Goal: Communication & Community: Share content

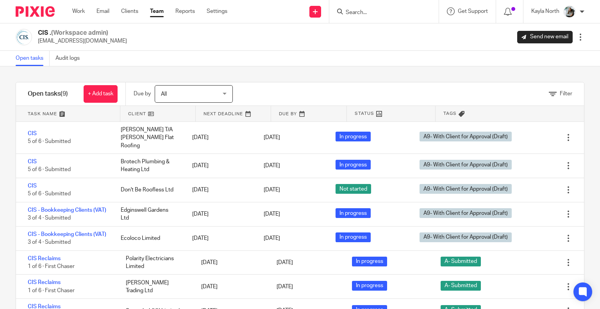
scroll to position [33, 0]
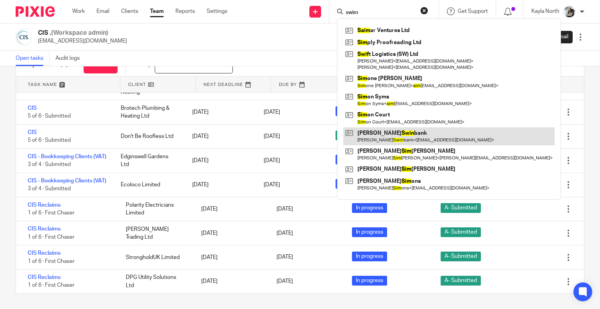
type input "swim"
click at [384, 134] on link at bounding box center [448, 136] width 211 height 18
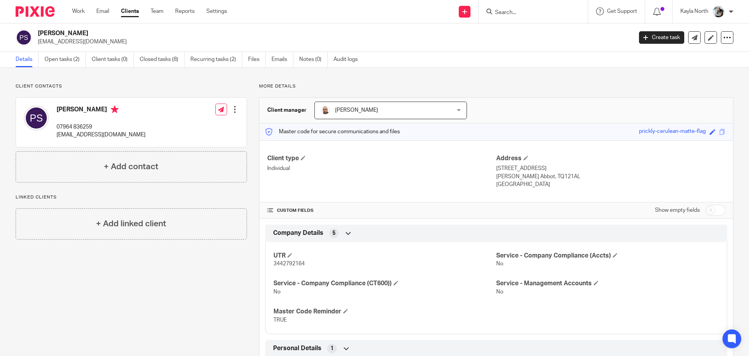
click at [128, 11] on link "Clients" at bounding box center [130, 11] width 18 height 8
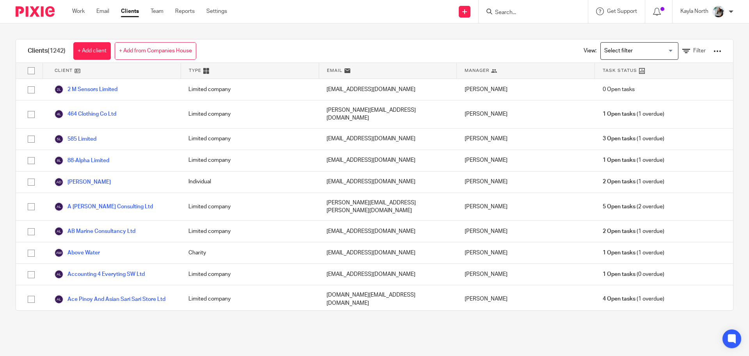
scroll to position [482, 0]
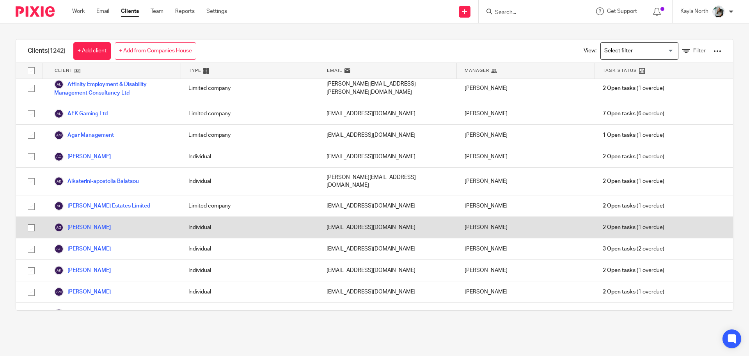
click at [28, 220] on input "checkbox" at bounding box center [31, 227] width 15 height 15
checkbox input "true"
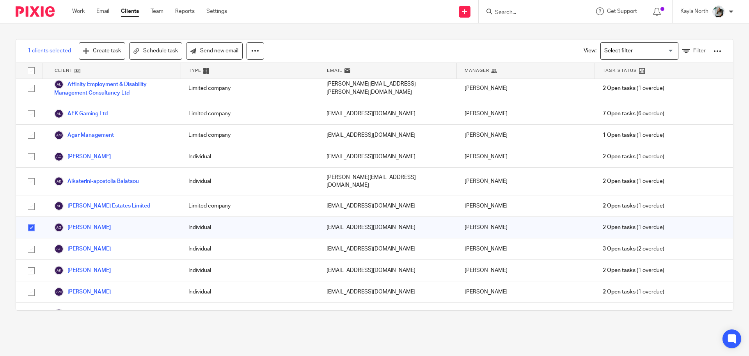
scroll to position [847, 0]
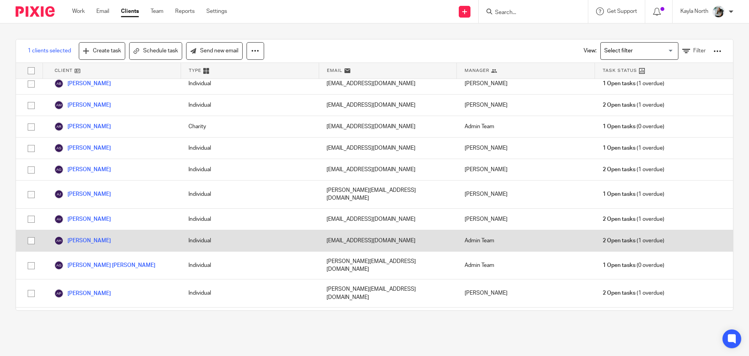
click at [30, 233] on input "checkbox" at bounding box center [31, 240] width 15 height 15
checkbox input "true"
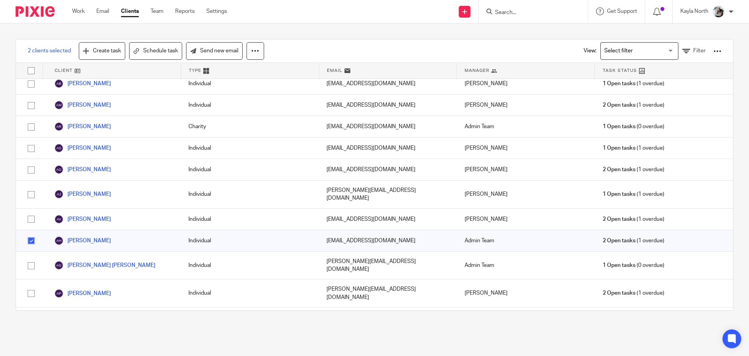
scroll to position [4703, 0]
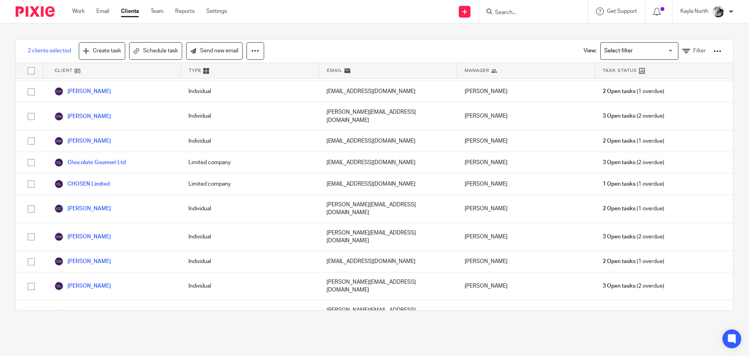
checkbox input "true"
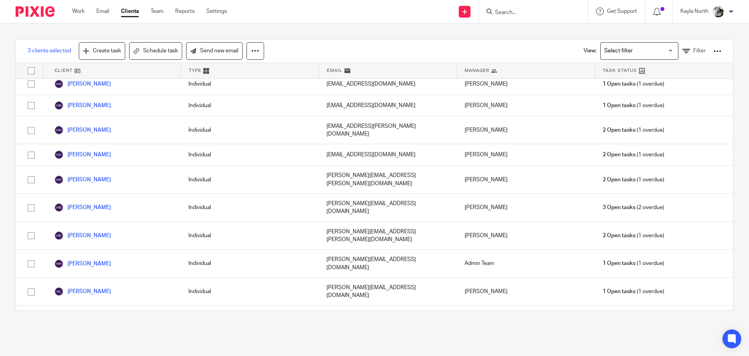
scroll to position [12908, 0]
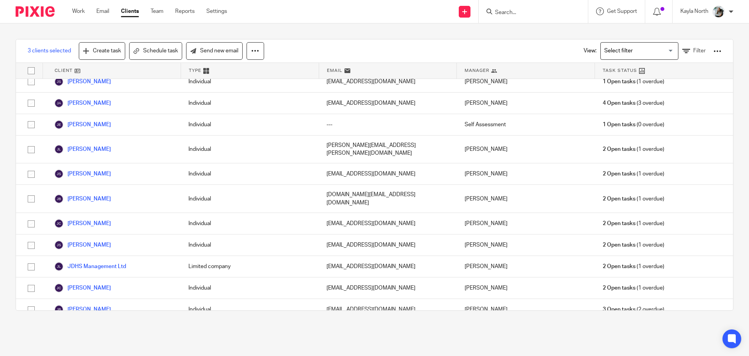
checkbox input "true"
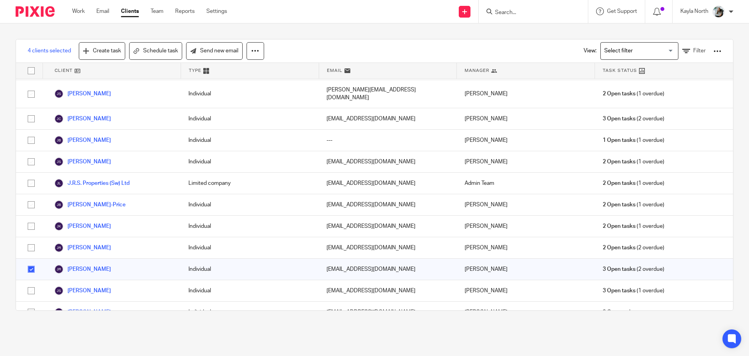
scroll to position [14419, 0]
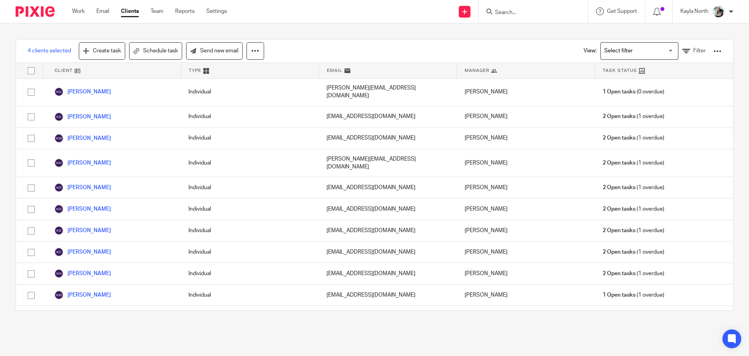
checkbox input "true"
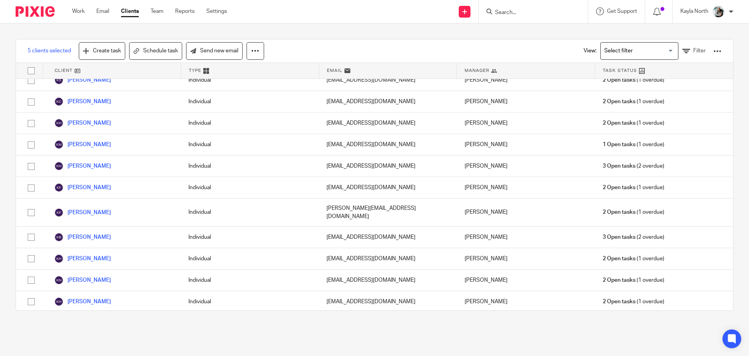
scroll to position [15465, 0]
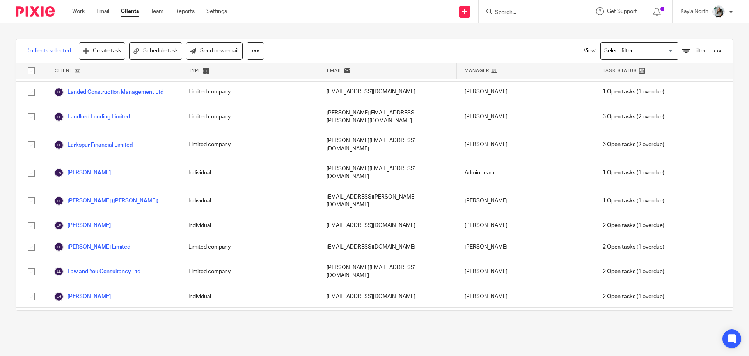
checkbox input "true"
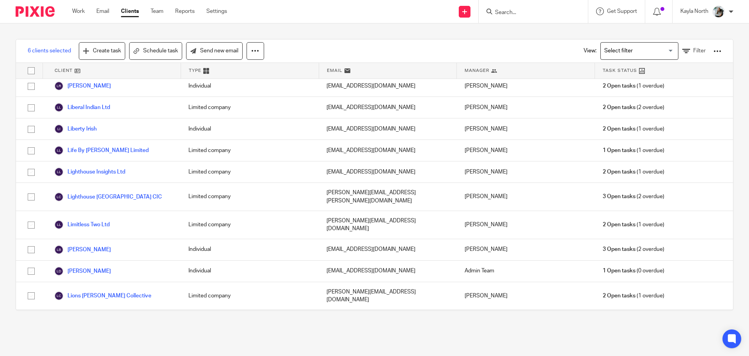
checkbox input "true"
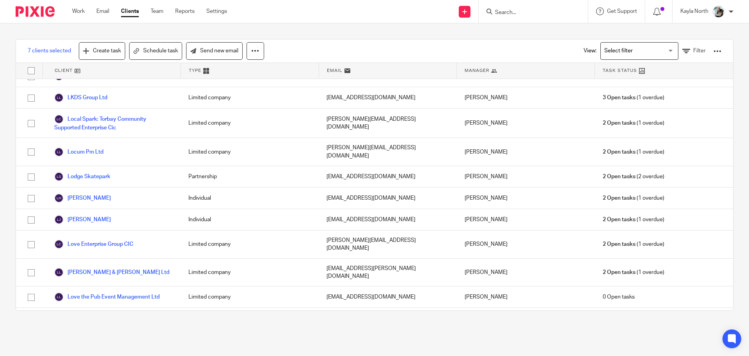
checkbox input "true"
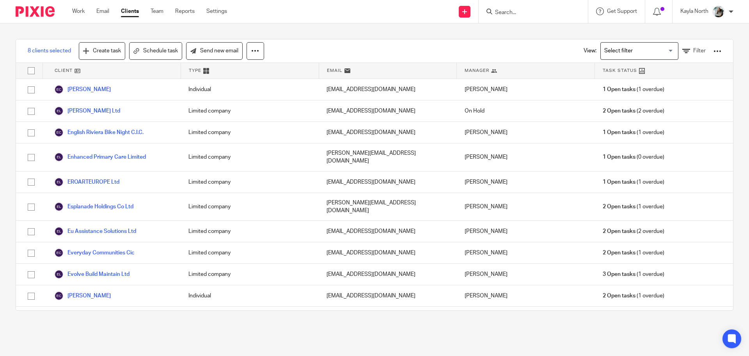
scroll to position [18360, 0]
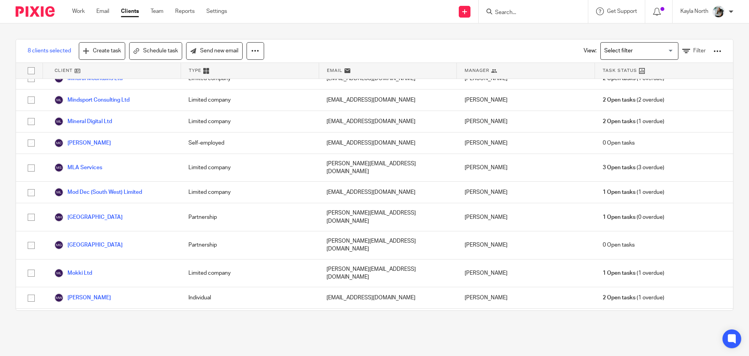
checkbox input "true"
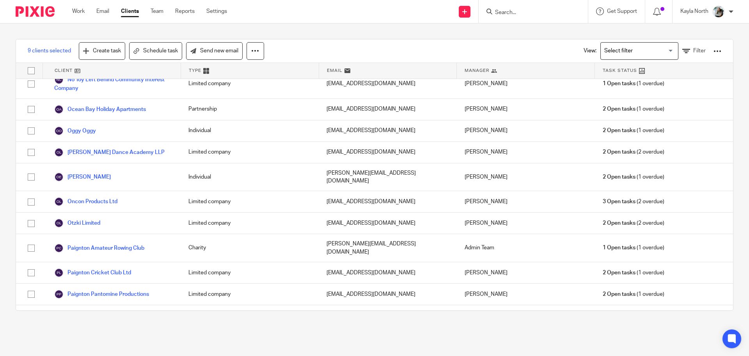
scroll to position [18296, 0]
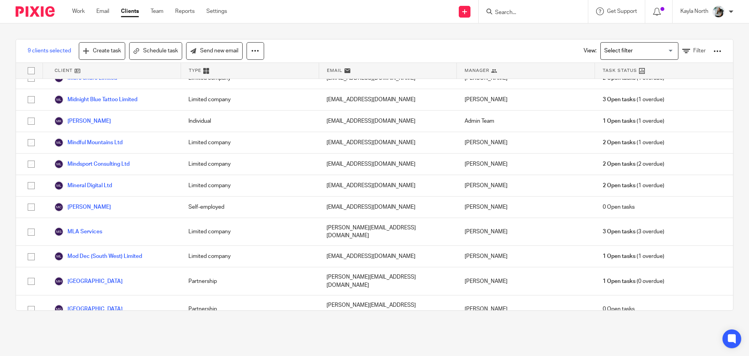
checkbox input "true"
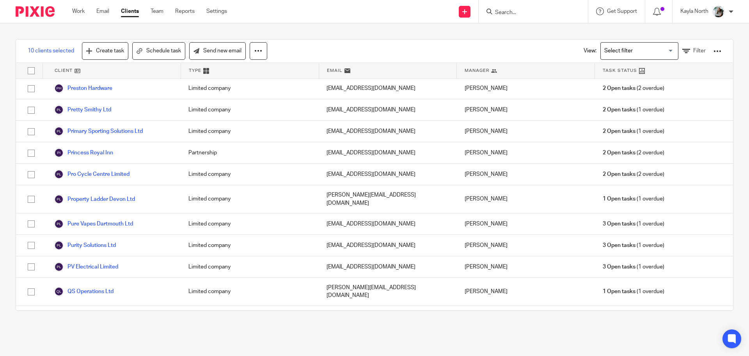
checkbox input "true"
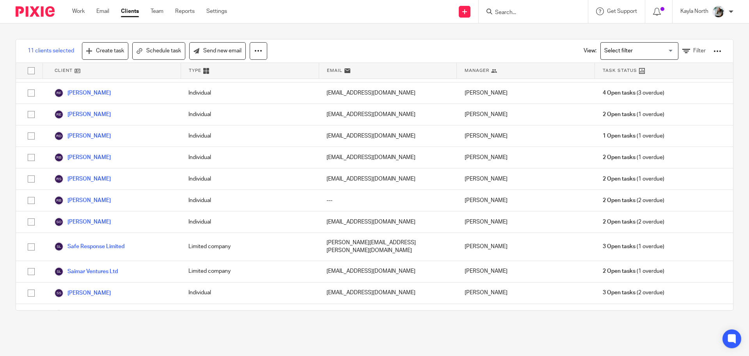
checkbox input "true"
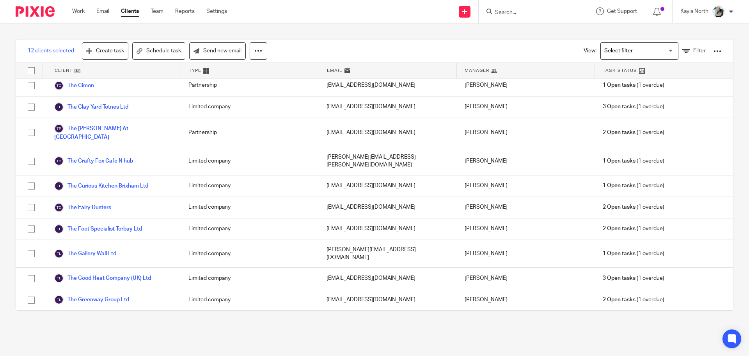
checkbox input "true"
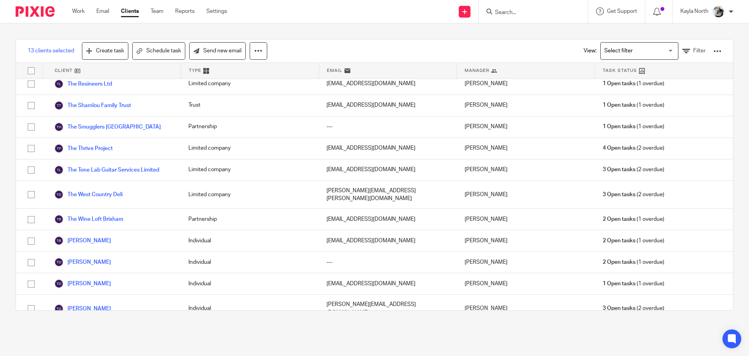
checkbox input "true"
click at [210, 50] on link "Send new email" at bounding box center [217, 51] width 57 height 18
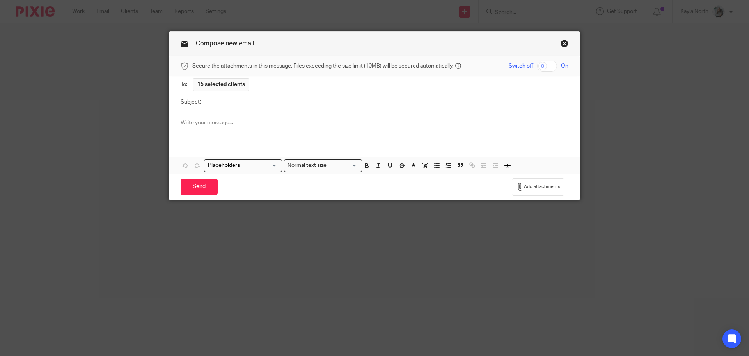
click at [217, 121] on p at bounding box center [375, 123] width 388 height 8
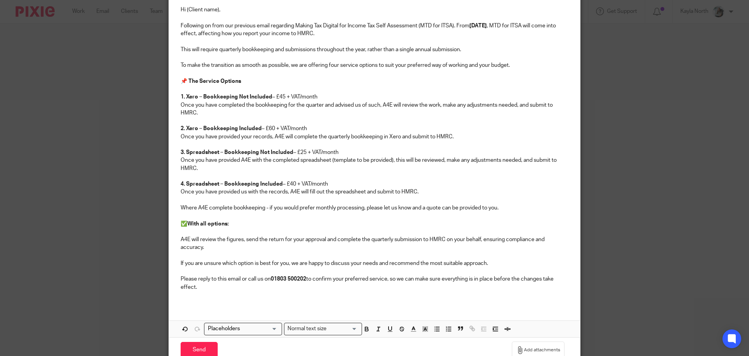
scroll to position [127, 0]
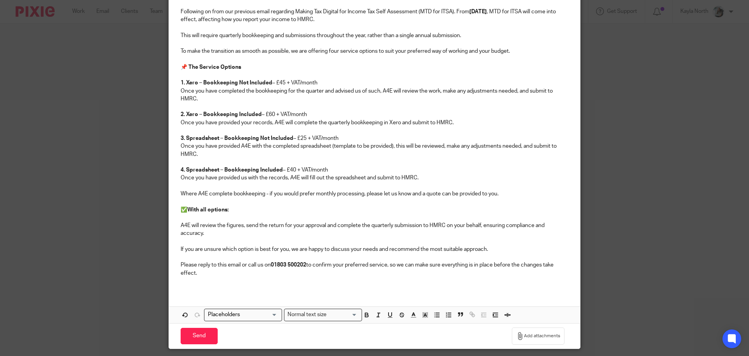
click at [198, 281] on p at bounding box center [375, 281] width 388 height 8
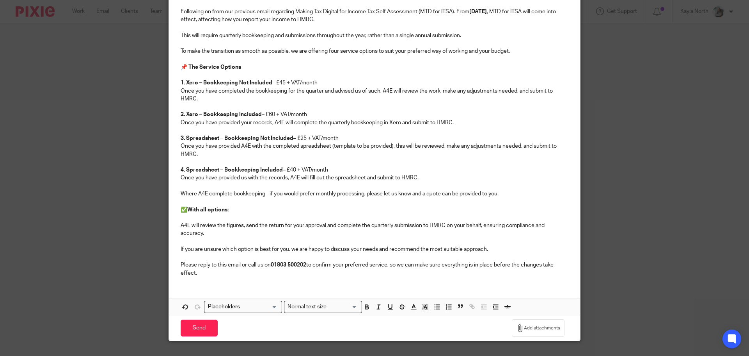
click at [189, 284] on div "Hi (Client name), Following on from our previous email regarding Making Tax Dig…" at bounding box center [374, 149] width 411 height 331
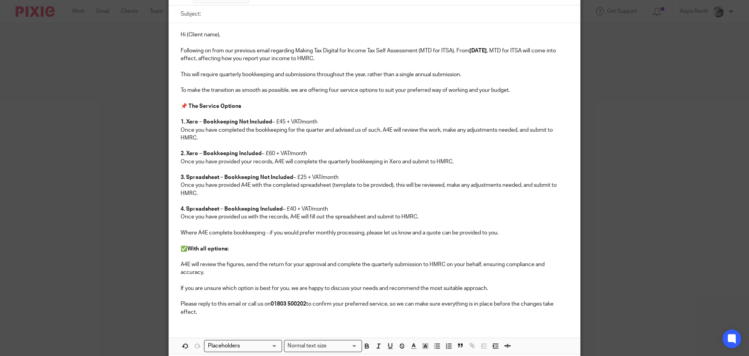
click at [217, 34] on p "Hi (Client name), Following on from our previous email regarding Making Tax Dig…" at bounding box center [375, 173] width 388 height 285
drag, startPoint x: 215, startPoint y: 33, endPoint x: 184, endPoint y: 33, distance: 31.6
click at [184, 33] on p "Hi (Client name), Following on from our previous email regarding Making Tax Dig…" at bounding box center [375, 173] width 388 height 285
click at [183, 32] on p "Hi , Following on from our previous email regarding Making Tax Digital for Inco…" at bounding box center [375, 173] width 388 height 285
click at [269, 345] on input "Search for option" at bounding box center [241, 346] width 72 height 8
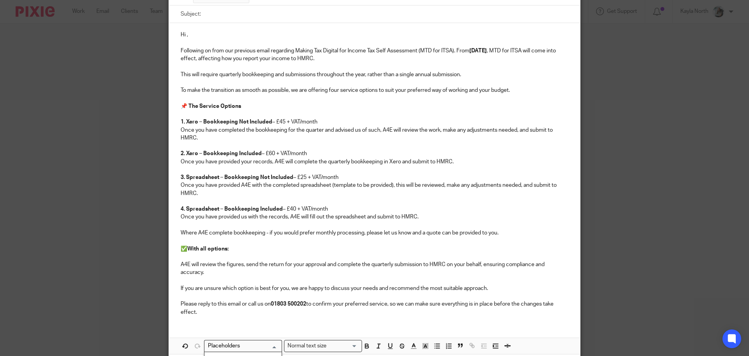
click at [269, 345] on input "Search for option" at bounding box center [241, 346] width 72 height 8
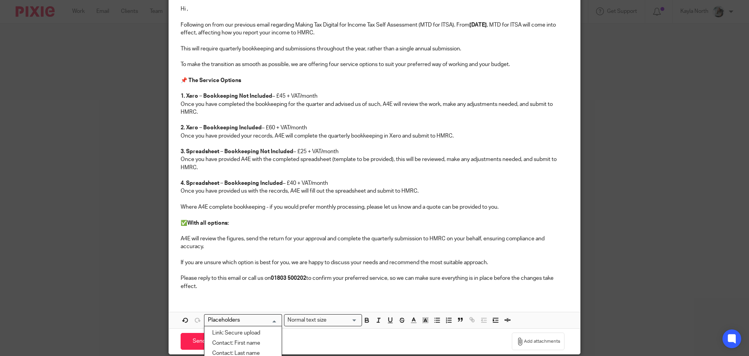
scroll to position [127, 0]
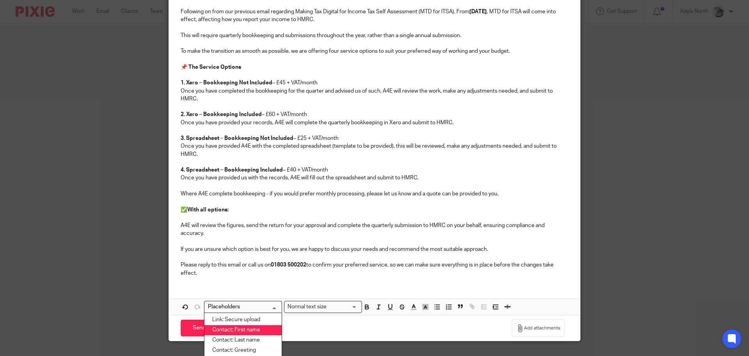
click at [244, 330] on li "Contact: First name" at bounding box center [243, 330] width 77 height 10
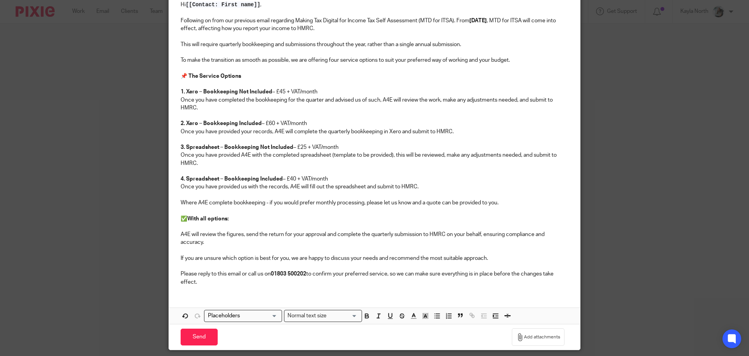
scroll to position [1, 0]
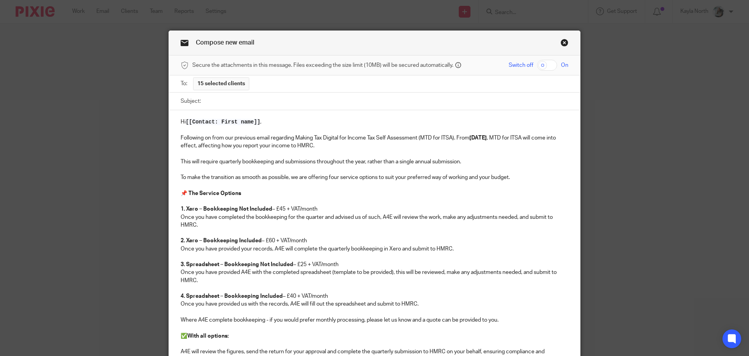
drag, startPoint x: 381, startPoint y: 154, endPoint x: 375, endPoint y: 153, distance: 5.9
click at [380, 154] on p "Hi [[Contact: First name]] , Following on from our previous email regarding Mak…" at bounding box center [375, 260] width 388 height 285
click at [320, 157] on p "Hi [[Contact: First name]] , Following on from our previous email regarding Mak…" at bounding box center [375, 260] width 388 height 285
click at [529, 160] on p "Hi [[Contact: First name]] , Following on from our previous email regarding Mak…" at bounding box center [375, 260] width 388 height 285
click at [260, 107] on input "Subject:" at bounding box center [387, 102] width 364 height 18
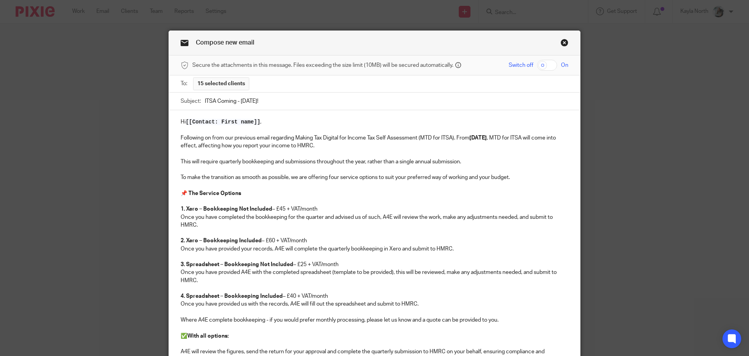
click at [288, 122] on p "Hi [[Contact: First name]] , Following on from our previous email regarding Mak…" at bounding box center [375, 260] width 388 height 285
click at [235, 101] on input "ITSA Coming - April 2026!" at bounding box center [387, 102] width 364 height 18
click at [243, 100] on input "ITSA Coming... - April 2026!" at bounding box center [387, 102] width 364 height 18
click at [316, 101] on input "ITSA Coming... - MTD for ITSA [DATE]!" at bounding box center [387, 102] width 364 height 18
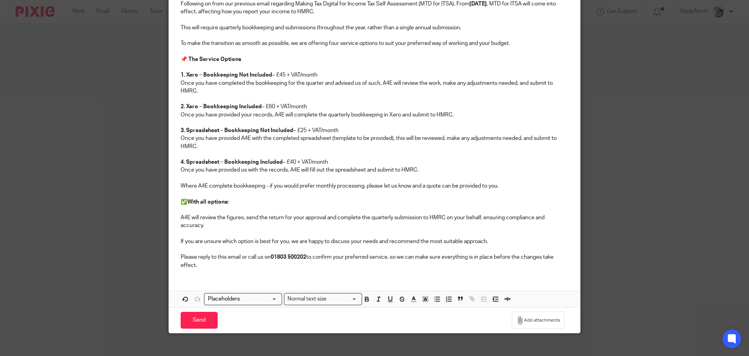
scroll to position [143, 0]
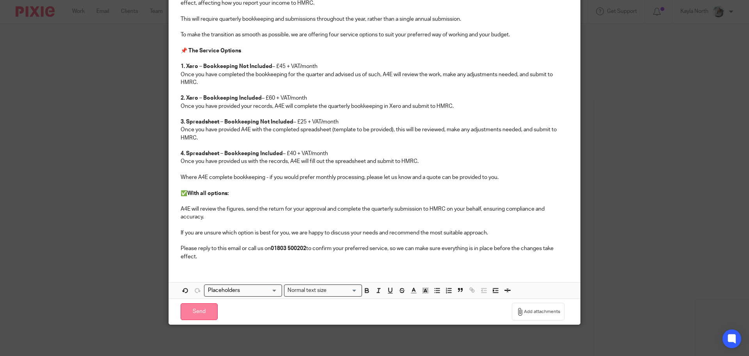
type input "ITSA Coming... - MTD for ITSA [DATE]!"
click at [209, 311] on input "Send" at bounding box center [199, 311] width 37 height 17
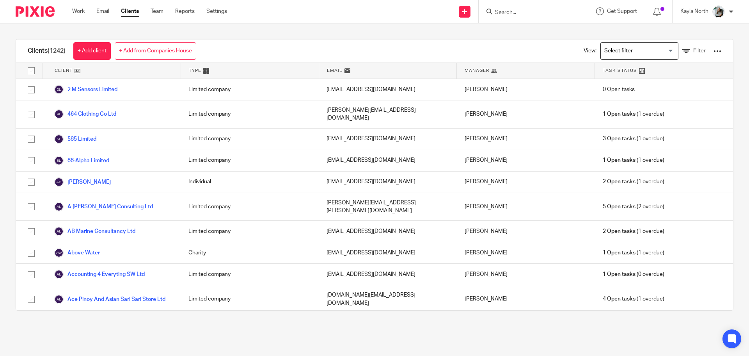
click at [437, 41] on div "Clients (1242) + Add client + Add from Companies House View: Loading... Filter" at bounding box center [374, 50] width 717 height 23
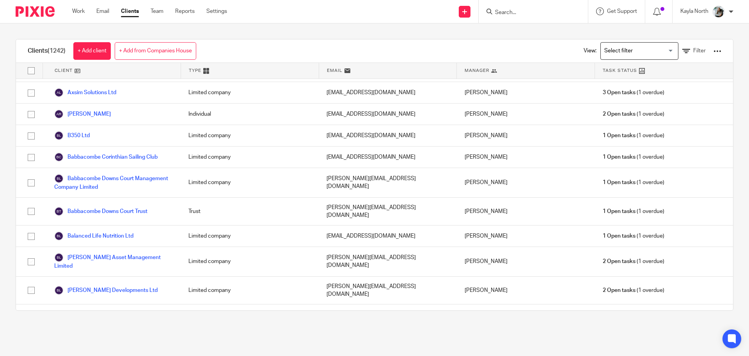
scroll to position [2644, 0]
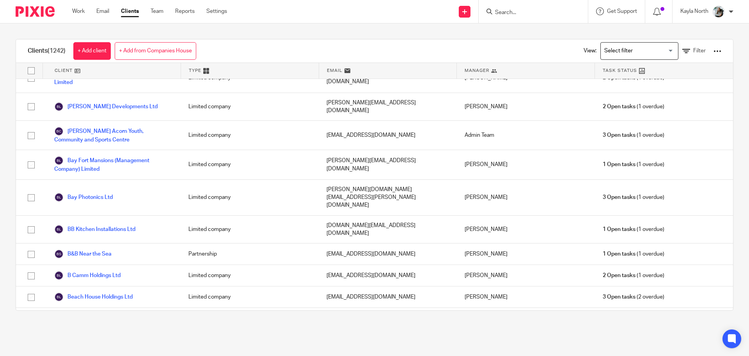
checkbox input "true"
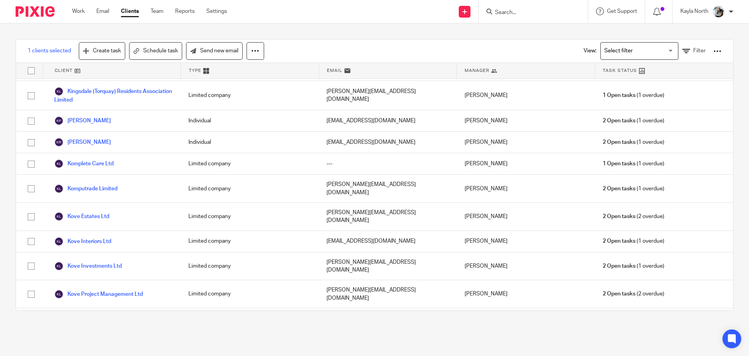
scroll to position [16654, 0]
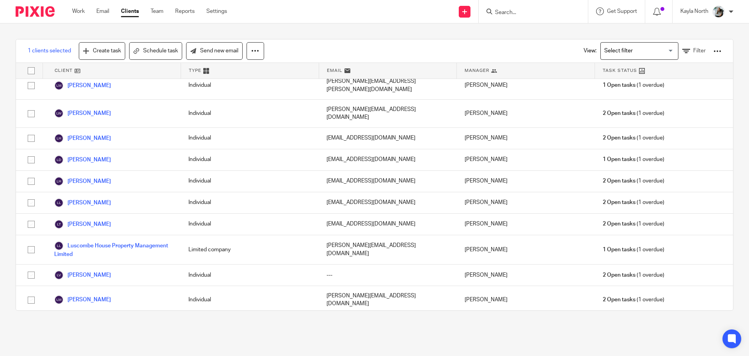
checkbox input "true"
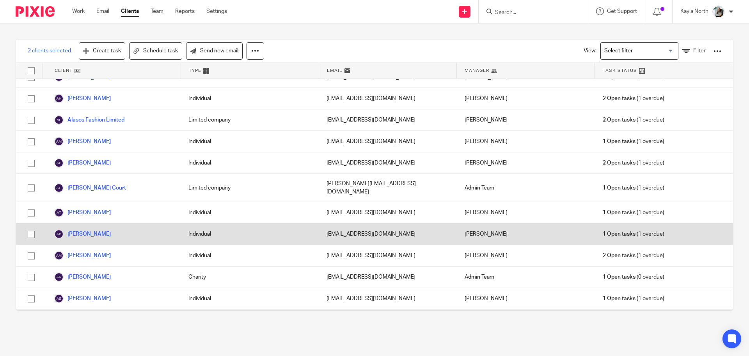
click at [29, 227] on input "checkbox" at bounding box center [31, 234] width 15 height 15
checkbox input "true"
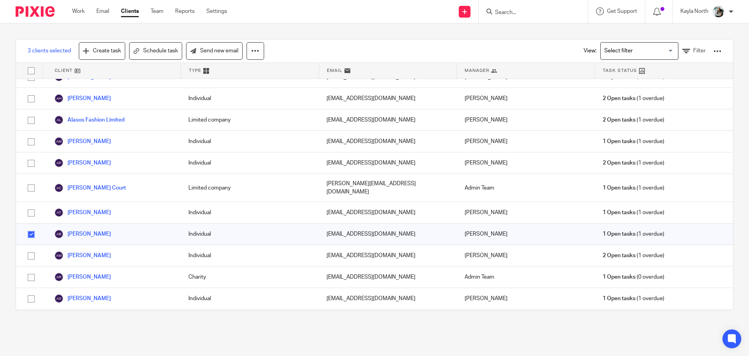
scroll to position [1191, 0]
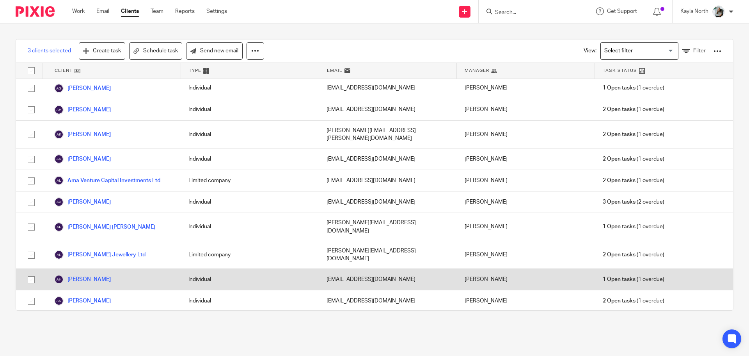
click at [32, 272] on input "checkbox" at bounding box center [31, 279] width 15 height 15
checkbox input "true"
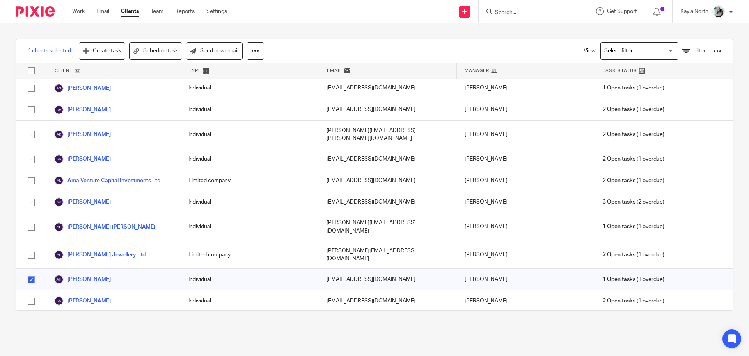
scroll to position [1599, 0]
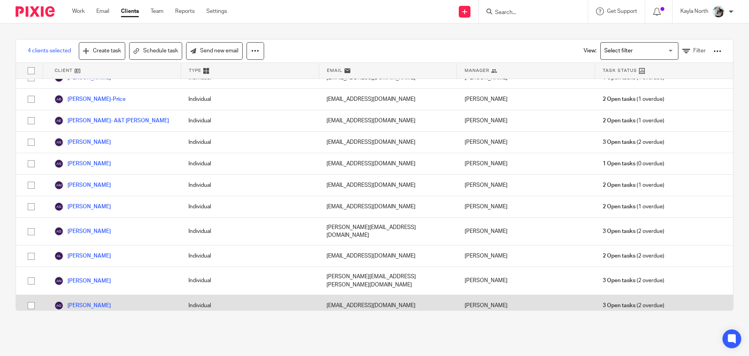
click at [30, 298] on input "checkbox" at bounding box center [31, 305] width 15 height 15
checkbox input "true"
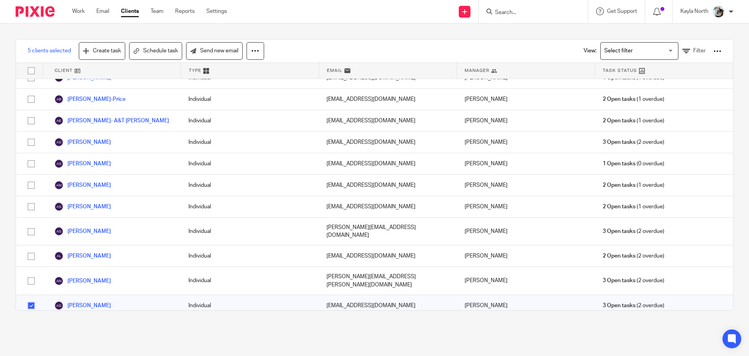
click at [28, 319] on input "checkbox" at bounding box center [31, 326] width 15 height 15
checkbox input "true"
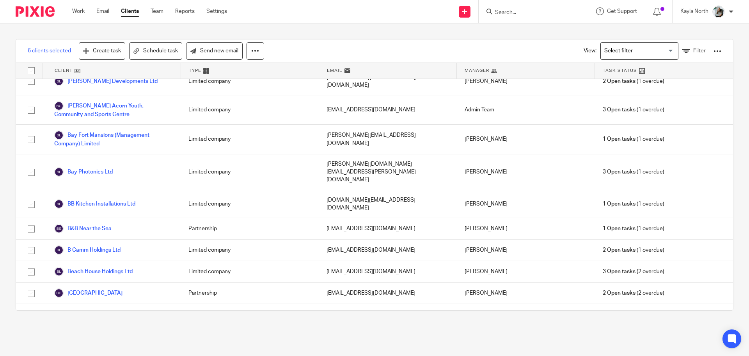
checkbox input "true"
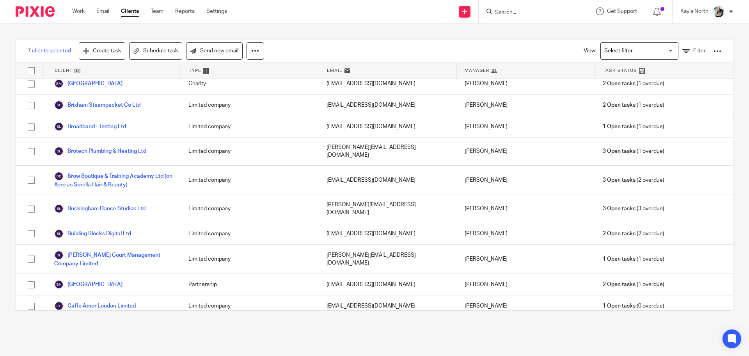
checkbox input "true"
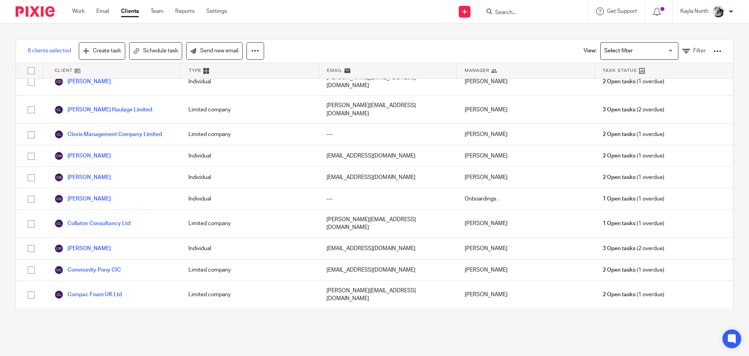
checkbox input "true"
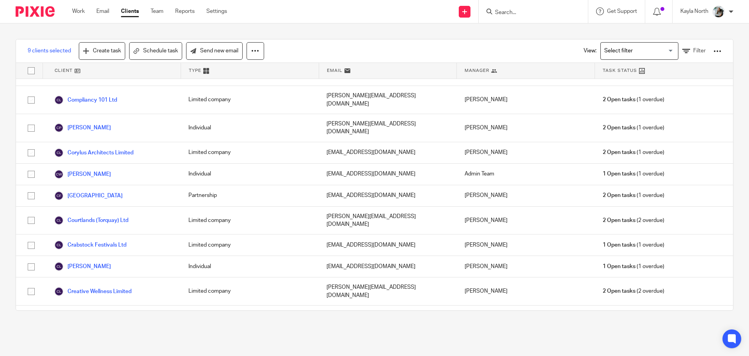
checkbox input "true"
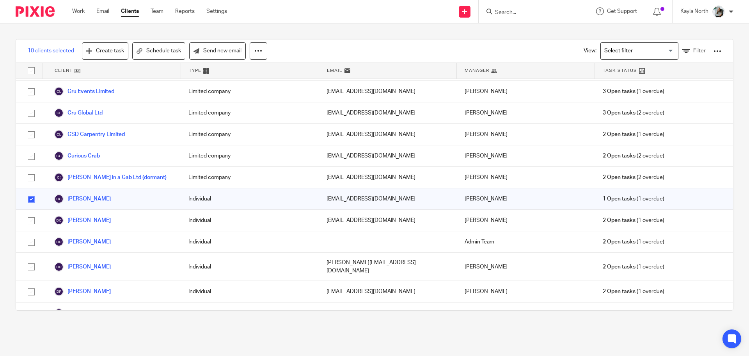
checkbox input "true"
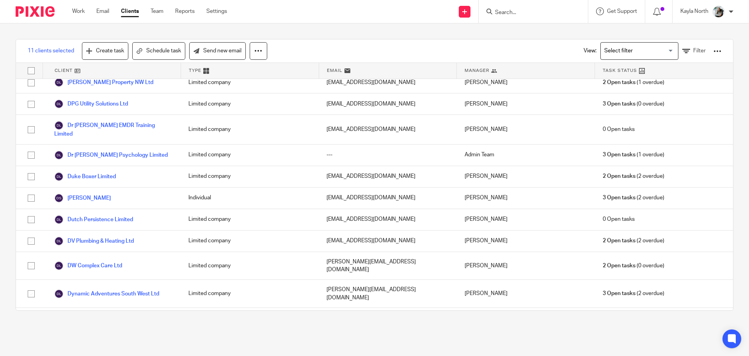
checkbox input "true"
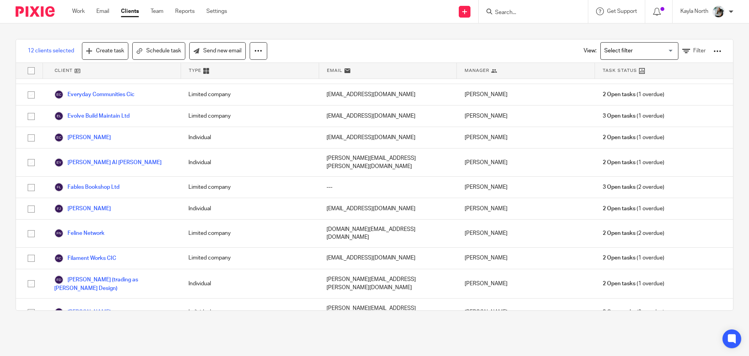
checkbox input "true"
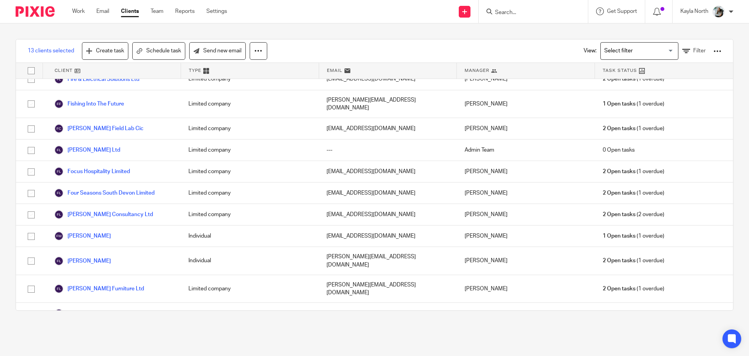
scroll to position [9514, 0]
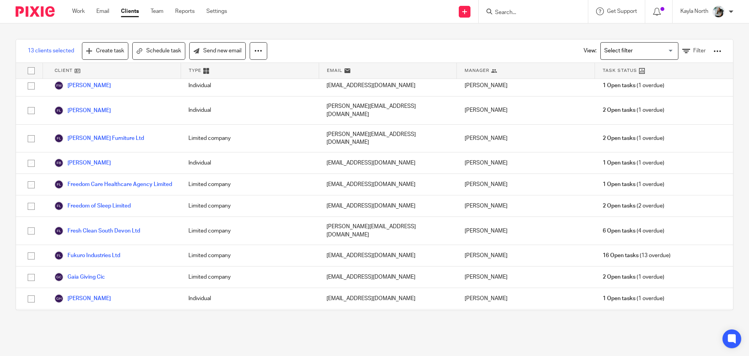
checkbox input "true"
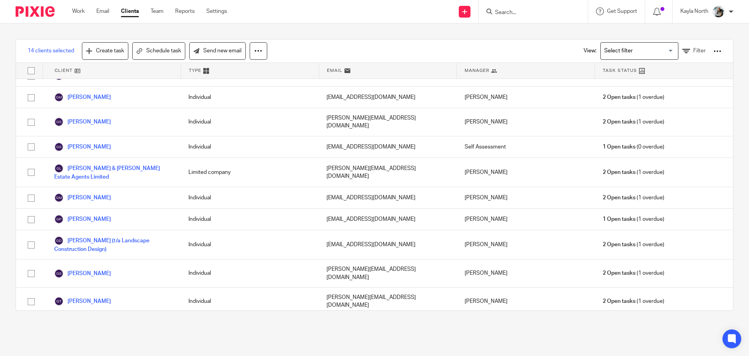
checkbox input "true"
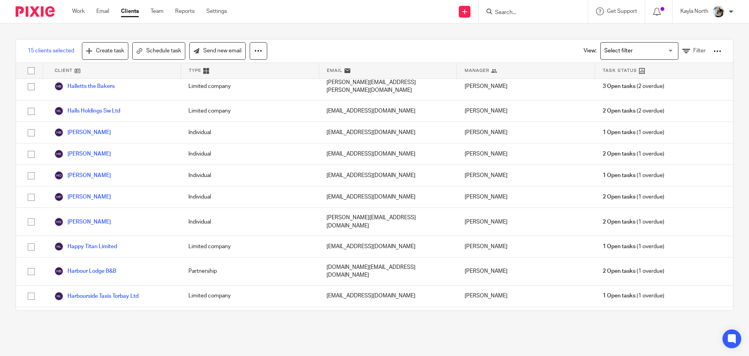
drag, startPoint x: 29, startPoint y: 200, endPoint x: 34, endPoint y: 203, distance: 5.1
checkbox input "true"
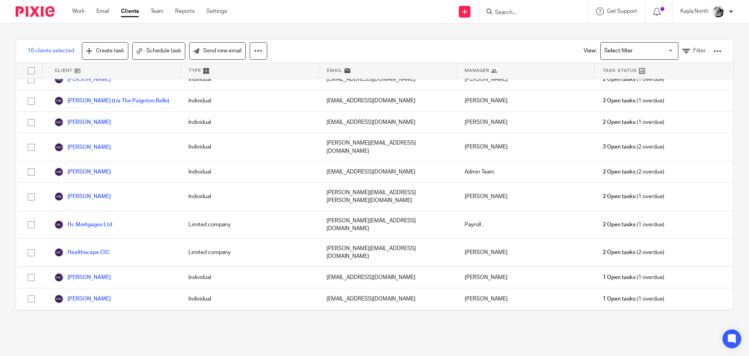
checkbox input "false"
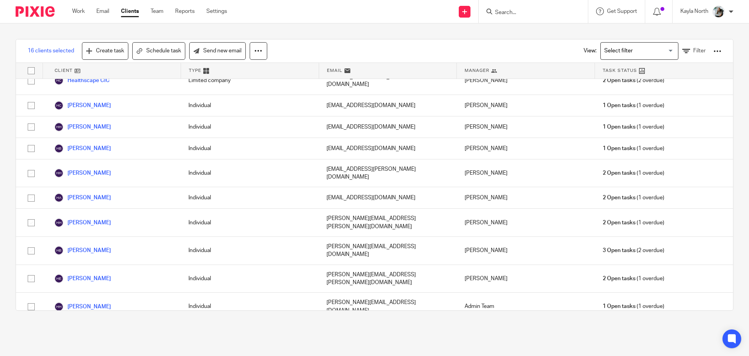
checkbox input "true"
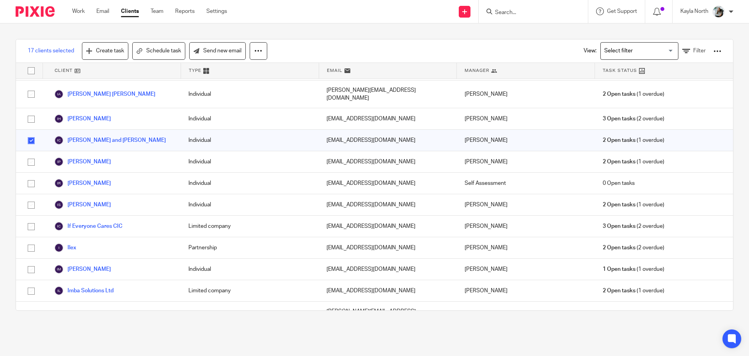
scroll to position [11569, 0]
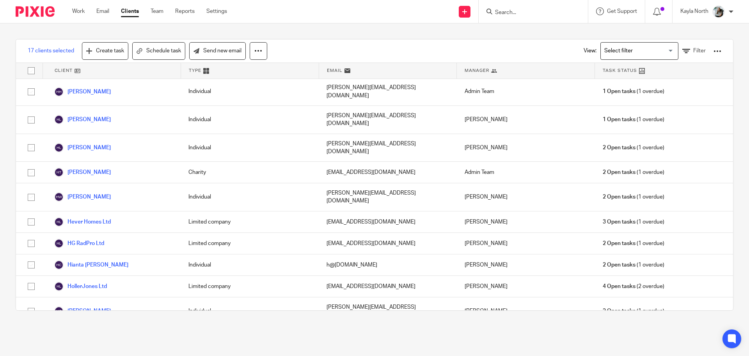
checkbox input "true"
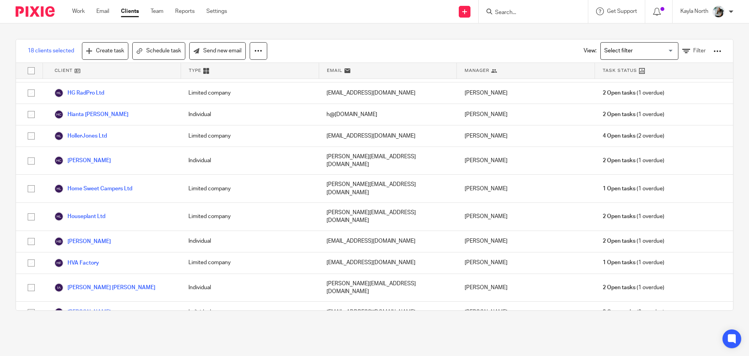
checkbox input "true"
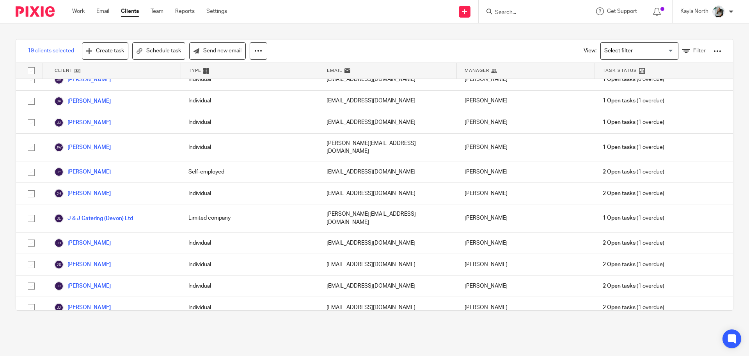
checkbox input "true"
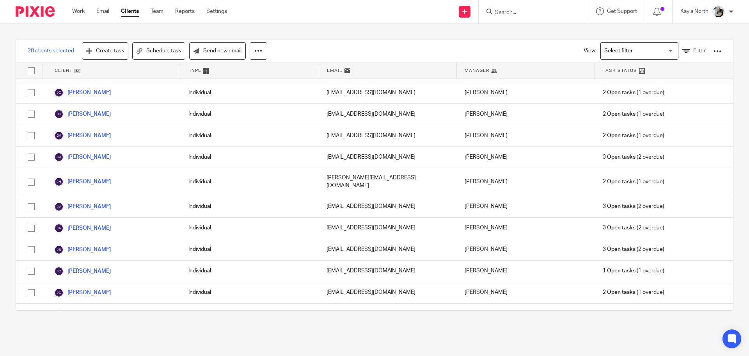
scroll to position [14097, 0]
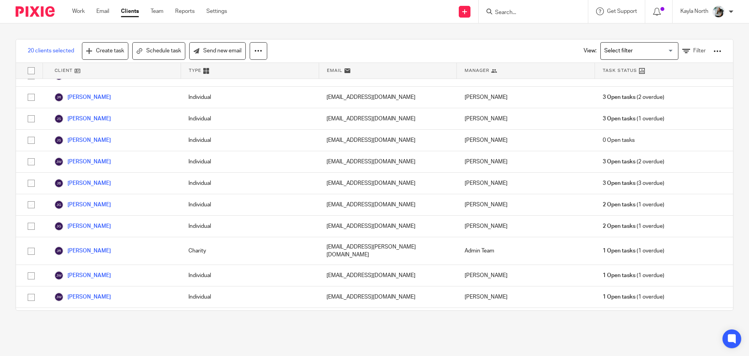
checkbox input "true"
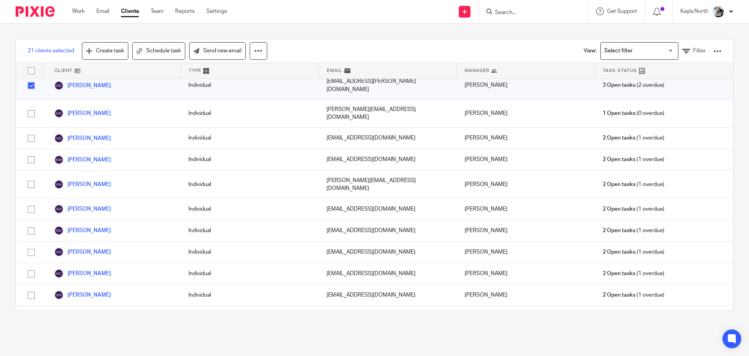
checkbox input "true"
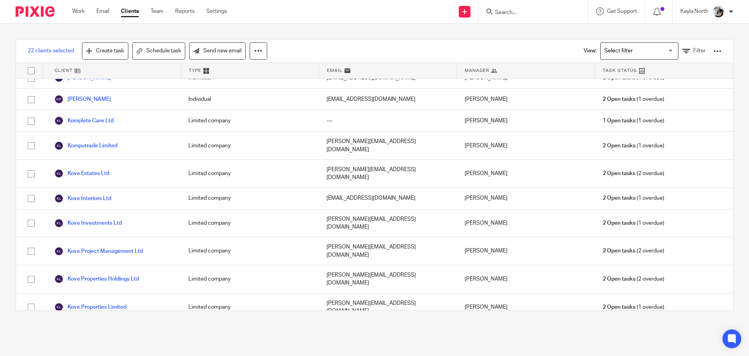
checkbox input "true"
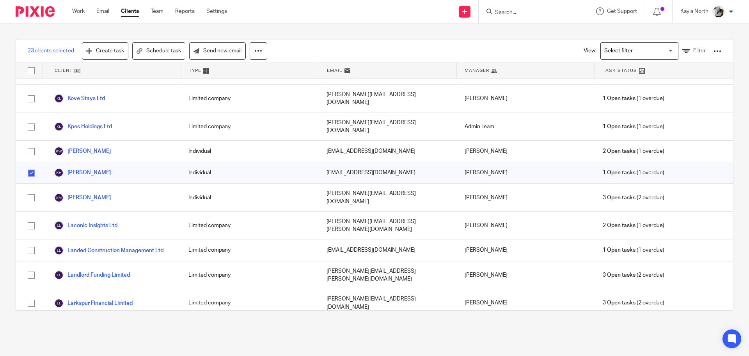
checkbox input "true"
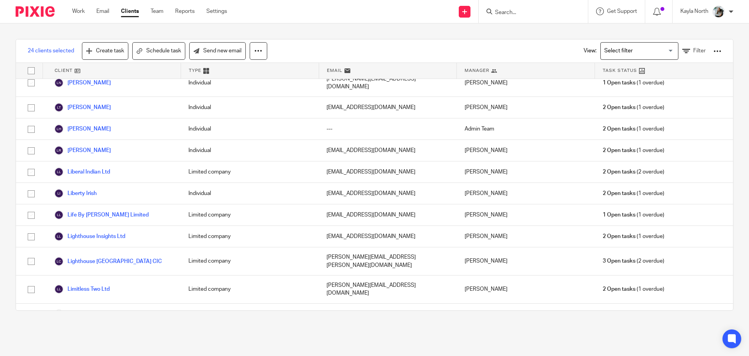
checkbox input "true"
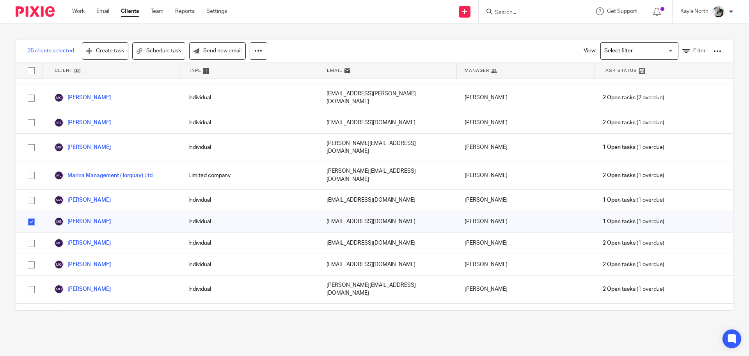
checkbox input "true"
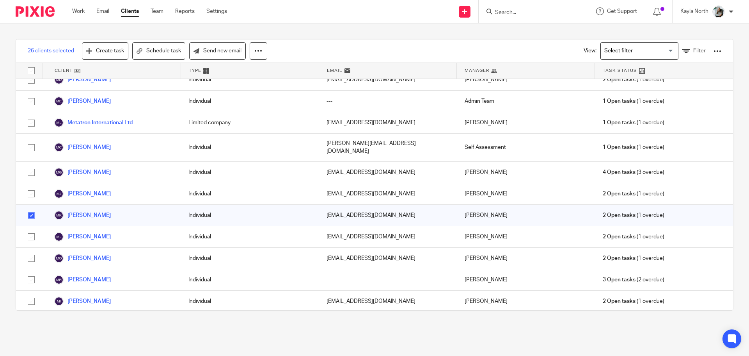
scroll to position [19090, 0]
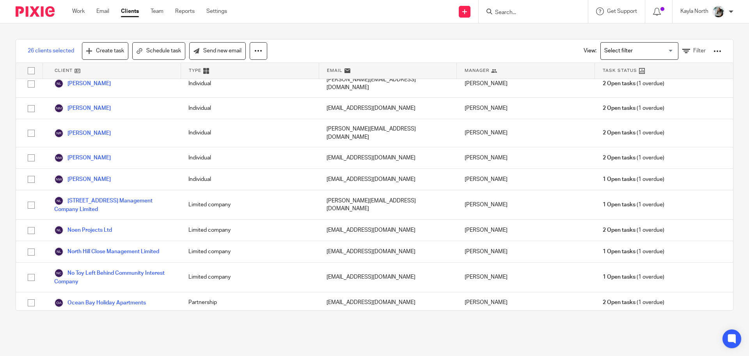
checkbox input "false"
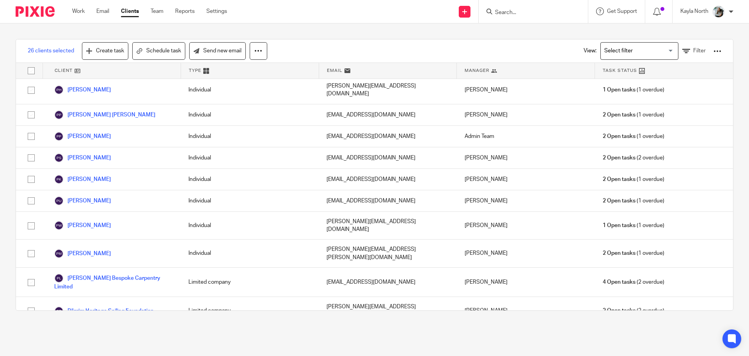
checkbox input "true"
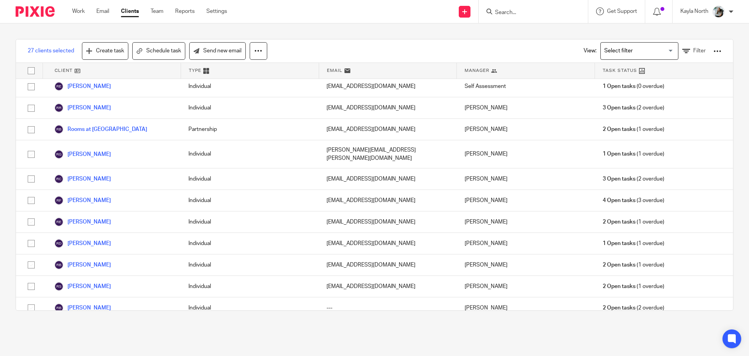
checkbox input "true"
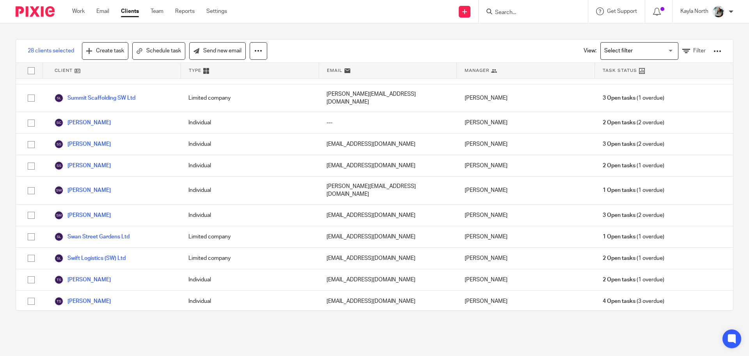
checkbox input "true"
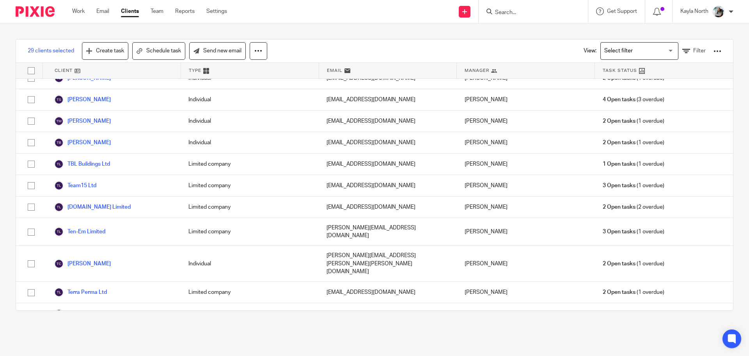
checkbox input "true"
click at [214, 51] on link "Send new email" at bounding box center [217, 51] width 57 height 18
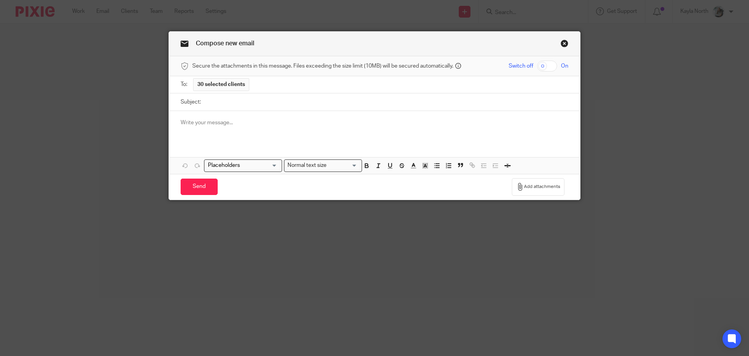
click at [225, 119] on p at bounding box center [375, 123] width 388 height 8
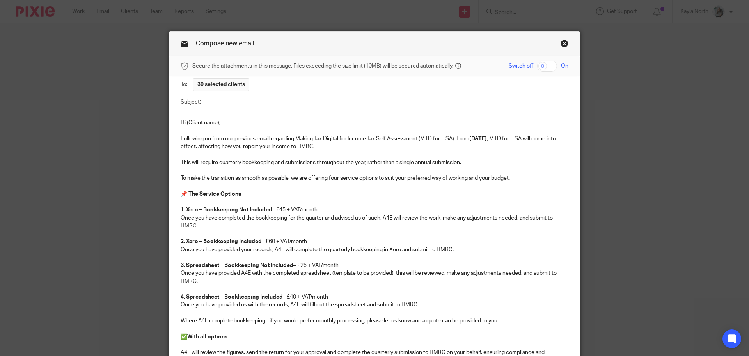
scroll to position [49, 0]
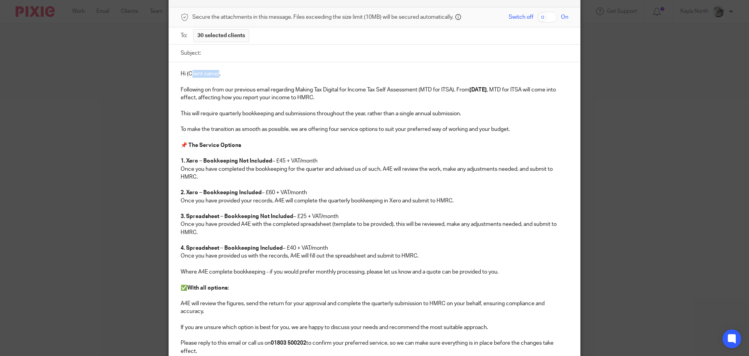
drag, startPoint x: 216, startPoint y: 73, endPoint x: 188, endPoint y: 75, distance: 28.6
click at [188, 75] on p "Hi (Client name), Following on from our previous email regarding Making Tax Dig…" at bounding box center [375, 212] width 388 height 285
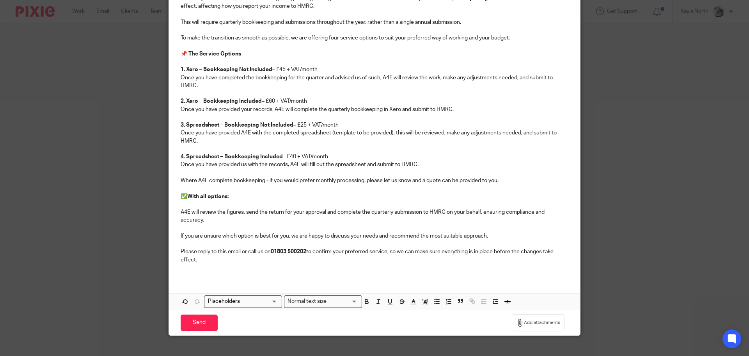
scroll to position [151, 0]
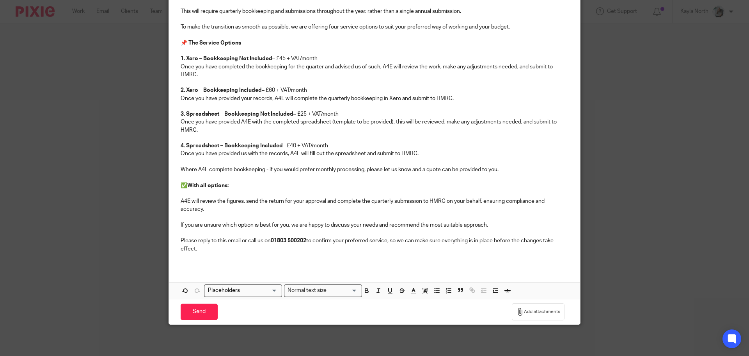
click at [265, 288] on input "Search for option" at bounding box center [241, 290] width 72 height 8
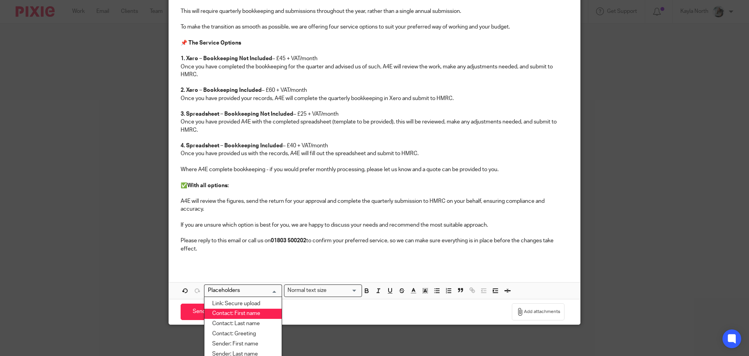
click at [236, 311] on li "Contact: First name" at bounding box center [243, 313] width 77 height 10
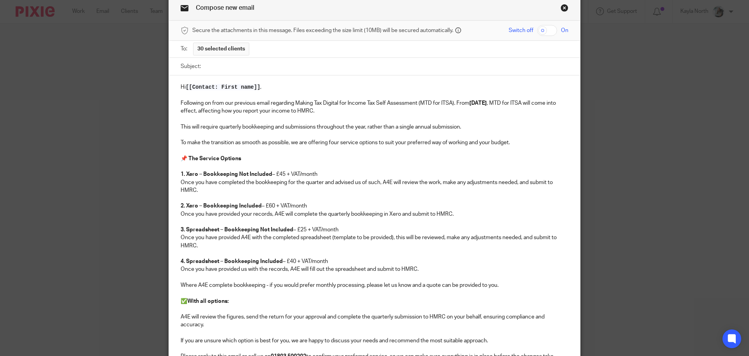
scroll to position [1, 0]
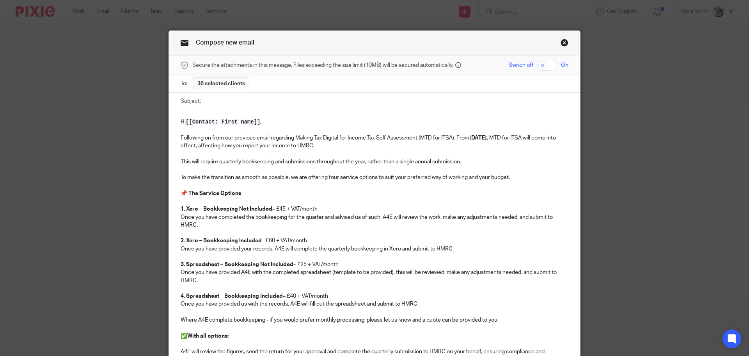
click at [383, 141] on p "Hi [[Contact: First name]] , Following on from our previous email regarding Mak…" at bounding box center [375, 260] width 388 height 285
drag, startPoint x: 195, startPoint y: 207, endPoint x: 183, endPoint y: 207, distance: 11.3
click at [183, 207] on strong "1. Xero – Bookkeeping Not Included" at bounding box center [227, 208] width 92 height 5
drag, startPoint x: 195, startPoint y: 240, endPoint x: 183, endPoint y: 240, distance: 12.5
click at [183, 240] on strong "2. Xero – Bookkeeping Included" at bounding box center [221, 240] width 81 height 5
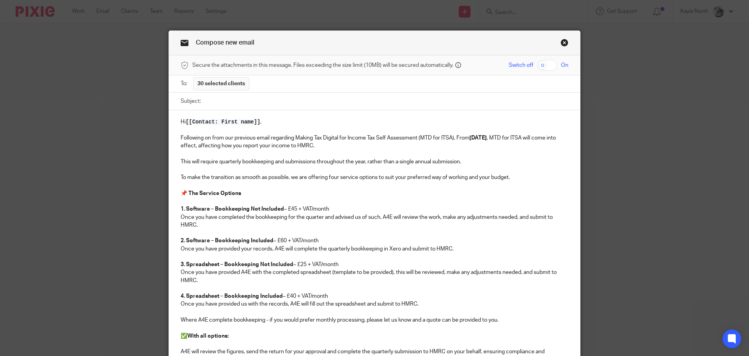
click at [392, 248] on p "Hi [[Contact: First name]] , Following on from our previous email regarding Mak…" at bounding box center [375, 260] width 388 height 285
click at [491, 247] on p "Hi [[Contact: First name]] , Following on from our previous email regarding Mak…" at bounding box center [375, 260] width 388 height 285
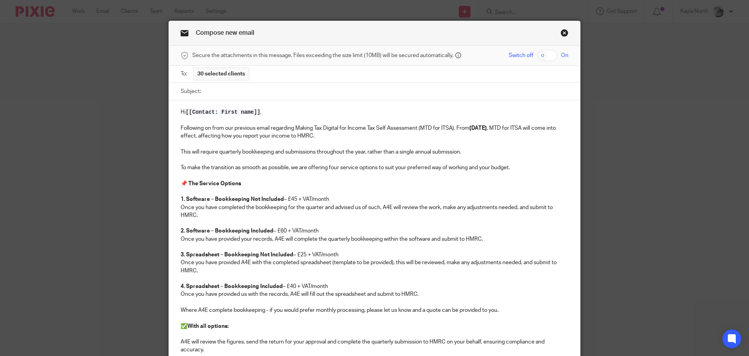
scroll to position [151, 0]
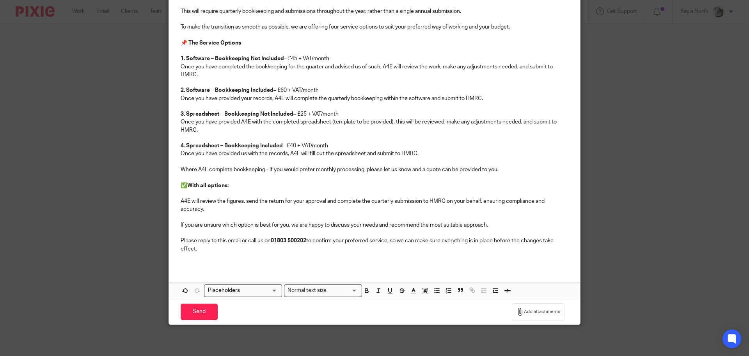
click at [199, 261] on div "Hi [[Contact: First name]] , Following on from our previous email regarding Mak…" at bounding box center [374, 113] width 411 height 306
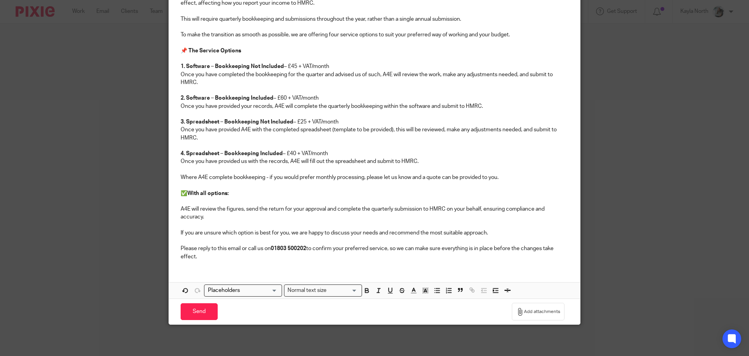
scroll to position [143, 0]
click at [212, 257] on p "Hi [[Contact: First name]] , Following on from our previous email regarding Mak…" at bounding box center [375, 117] width 388 height 285
click at [196, 267] on div "Hi [[Contact: First name]] , Following on from our previous email regarding Mak…" at bounding box center [374, 133] width 411 height 331
click at [196, 263] on div "Hi [[Contact: First name]] , Following on from our previous email regarding Mak…" at bounding box center [374, 117] width 411 height 299
drag, startPoint x: 197, startPoint y: 260, endPoint x: 202, endPoint y: 254, distance: 8.4
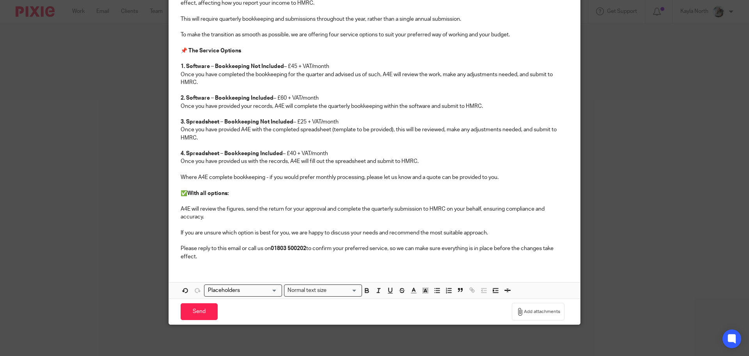
click at [202, 254] on div "Hi [[Contact: First name]] , Following on from our previous email regarding Mak…" at bounding box center [374, 117] width 411 height 299
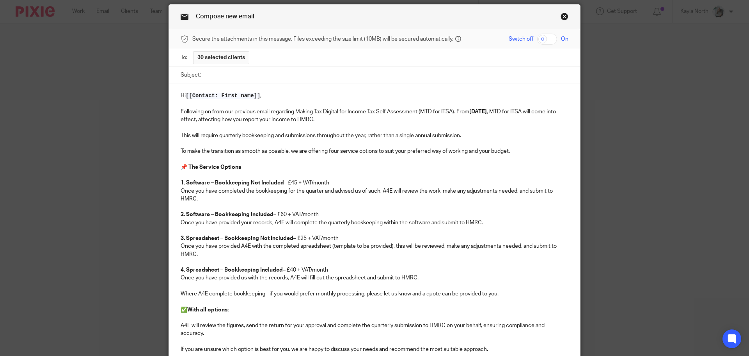
scroll to position [26, 0]
click at [231, 73] on input "Subject:" at bounding box center [387, 76] width 364 height 18
click at [213, 77] on input "Subject:" at bounding box center [387, 76] width 364 height 18
paste input "ITSA Coming... - MTD for ITSA [DATE]!"
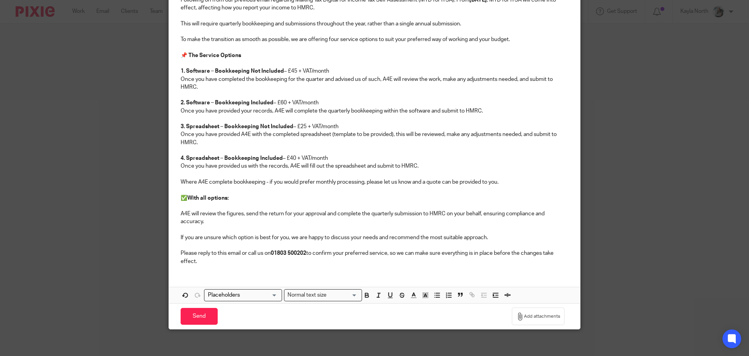
scroll to position [143, 0]
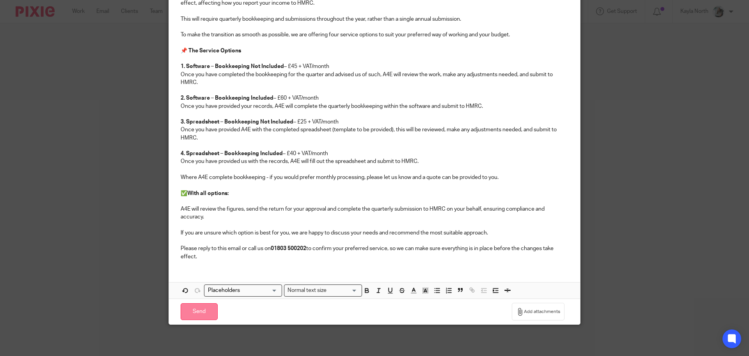
type input "ITSA Coming... - MTD for ITSA [DATE]!"
click at [192, 310] on input "Send" at bounding box center [199, 311] width 37 height 17
